Goal: Navigation & Orientation: Find specific page/section

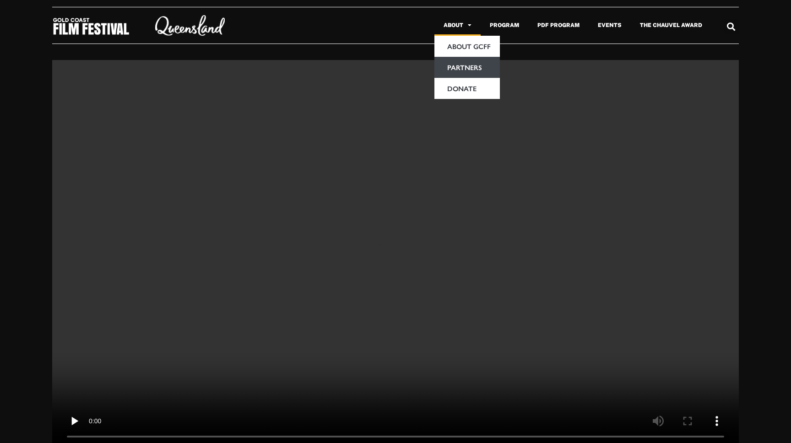
click at [462, 65] on link "Partners" at bounding box center [467, 67] width 65 height 21
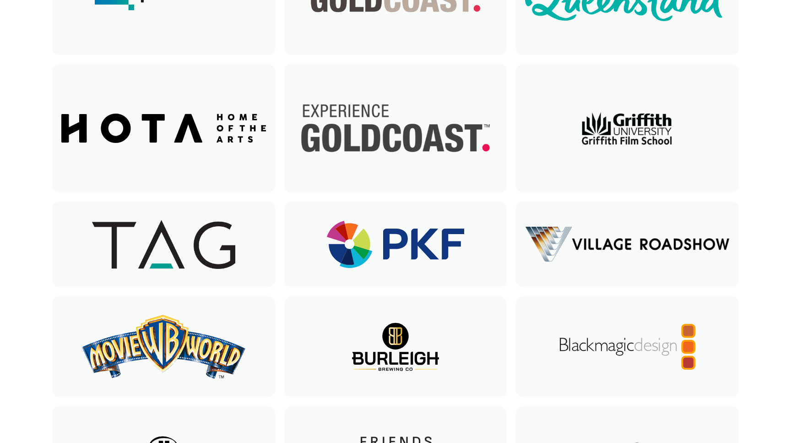
scroll to position [104, 0]
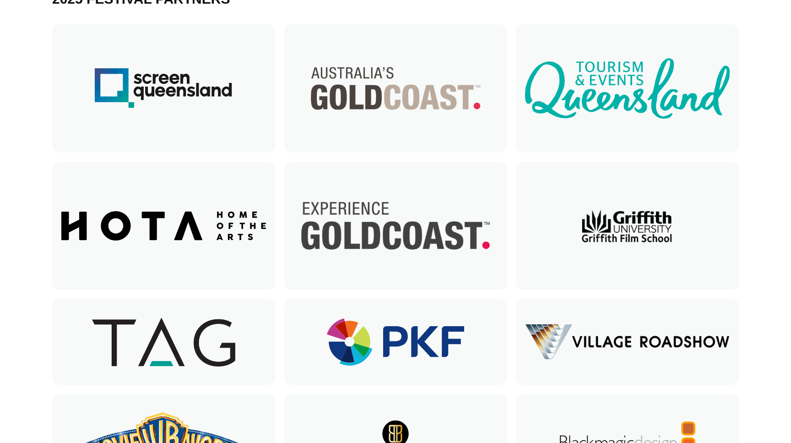
click at [366, 327] on div at bounding box center [395, 342] width 223 height 86
click at [359, 353] on div at bounding box center [395, 342] width 223 height 86
click at [413, 347] on div at bounding box center [396, 341] width 205 height 47
click at [252, 98] on div at bounding box center [163, 88] width 205 height 128
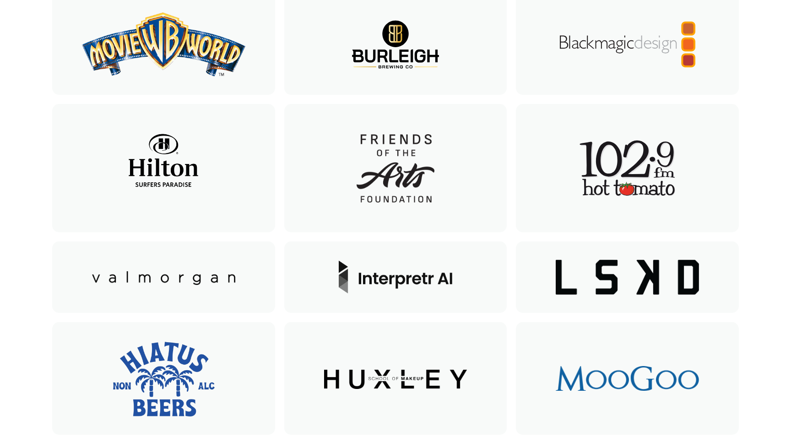
scroll to position [0, 0]
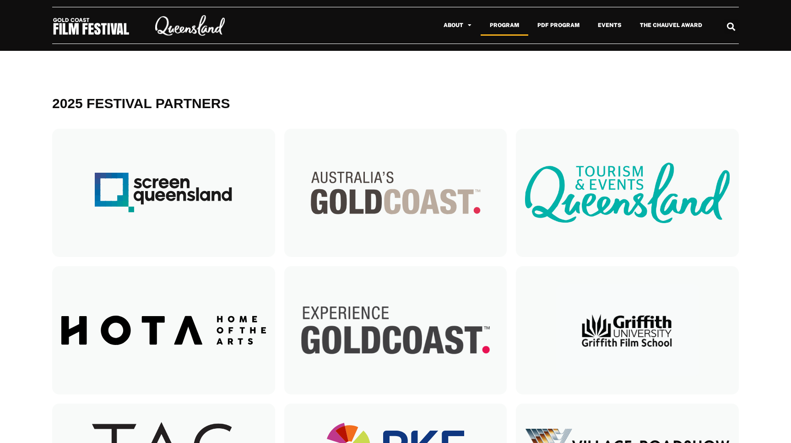
click at [511, 25] on link "Program" at bounding box center [505, 25] width 48 height 21
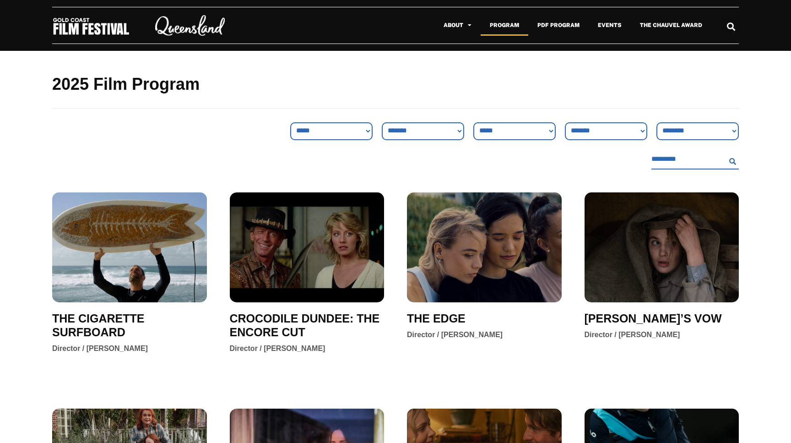
click at [97, 31] on img at bounding box center [91, 26] width 78 height 19
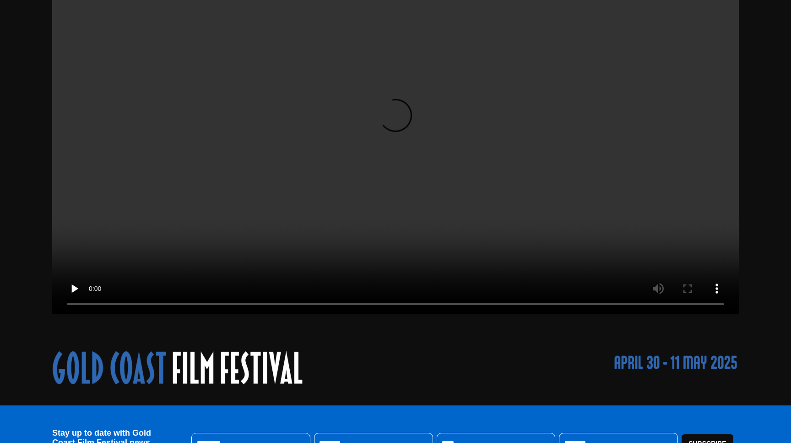
scroll to position [25, 0]
